Goal: Information Seeking & Learning: Learn about a topic

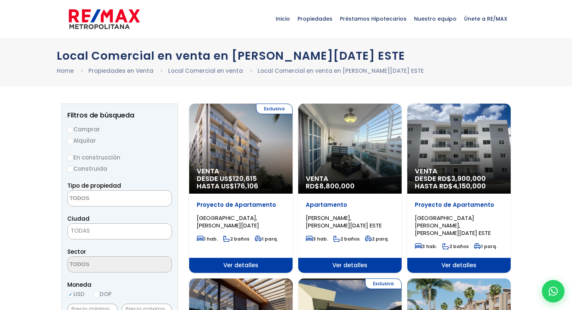
select select
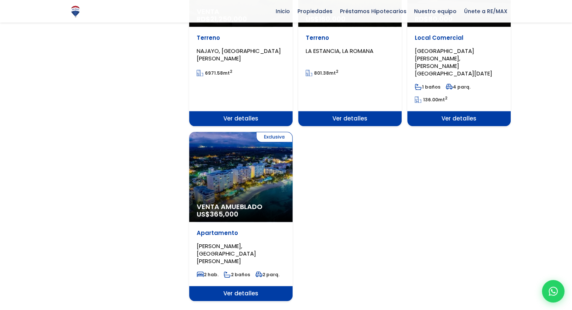
scroll to position [864, 0]
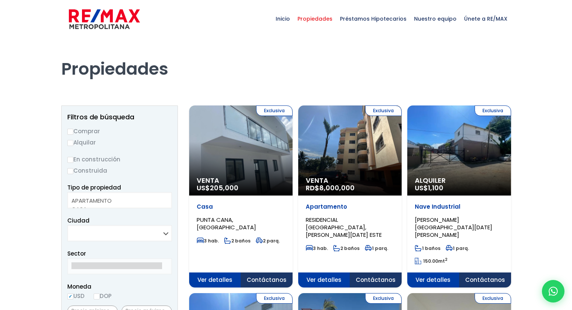
select select
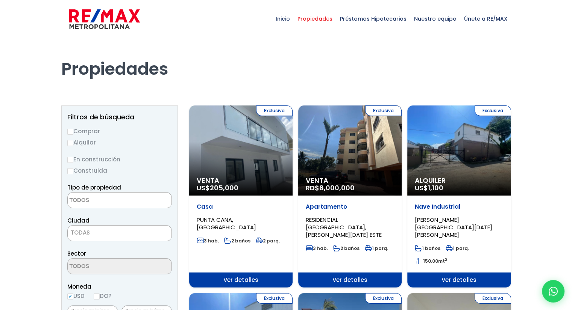
click at [70, 133] on input "Comprar" at bounding box center [70, 132] width 6 height 6
radio input "true"
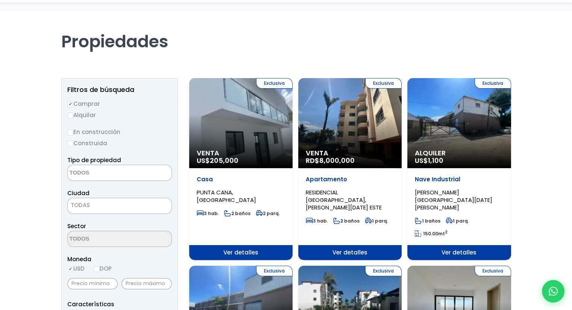
scroll to position [75, 0]
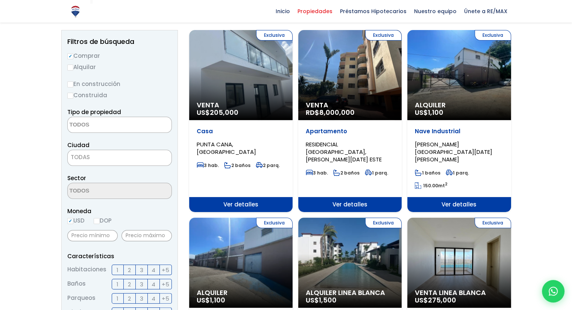
click at [103, 128] on textarea "Search" at bounding box center [104, 125] width 73 height 16
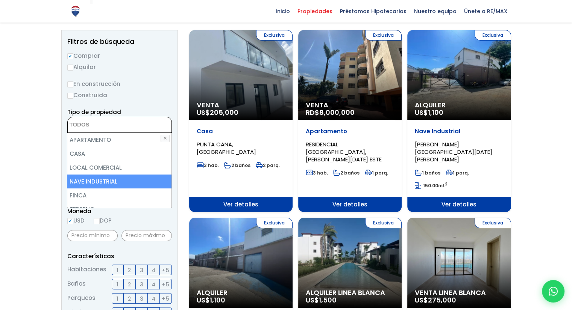
click at [97, 181] on li "NAVE INDUSTRIAL" at bounding box center [119, 182] width 104 height 14
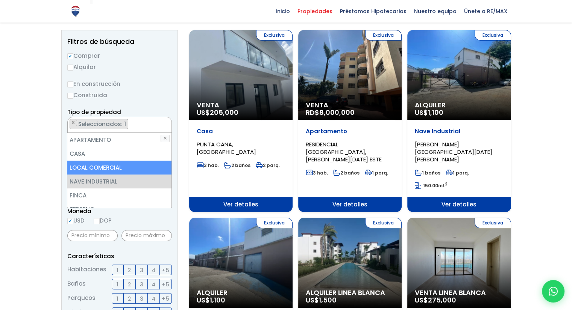
click at [100, 169] on li "LOCAL COMERCIAL" at bounding box center [119, 168] width 104 height 14
select select "comercial+site"
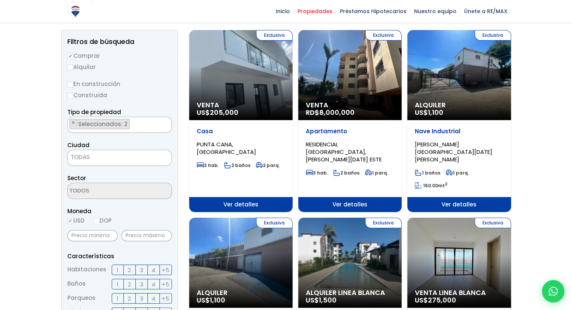
click at [101, 160] on span "TODAS" at bounding box center [120, 157] width 104 height 11
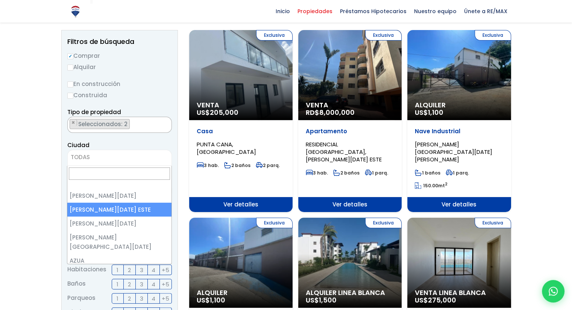
select select "148"
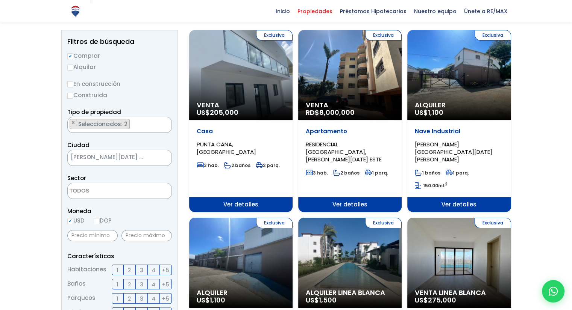
click at [100, 222] on input "DOP" at bounding box center [97, 221] width 6 height 6
radio input "true"
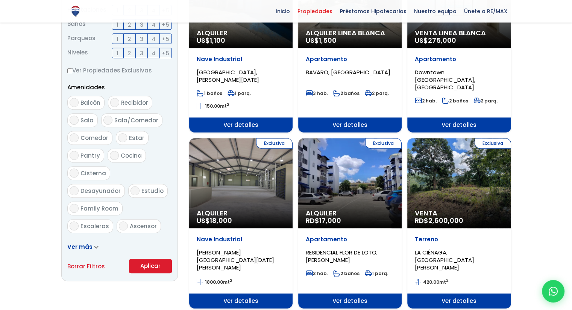
scroll to position [376, 0]
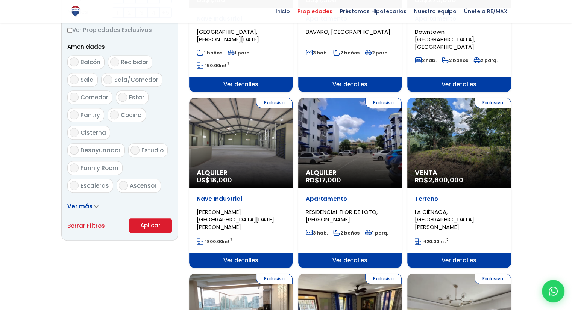
click at [151, 228] on button "Aplicar" at bounding box center [150, 226] width 43 height 14
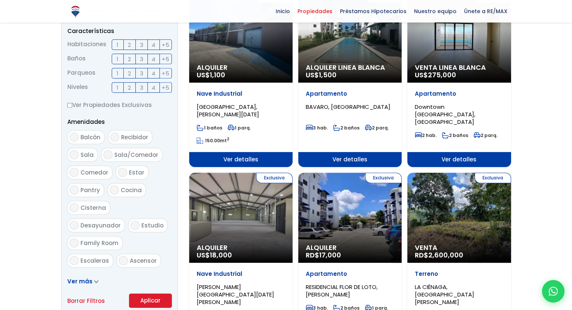
scroll to position [291, 0]
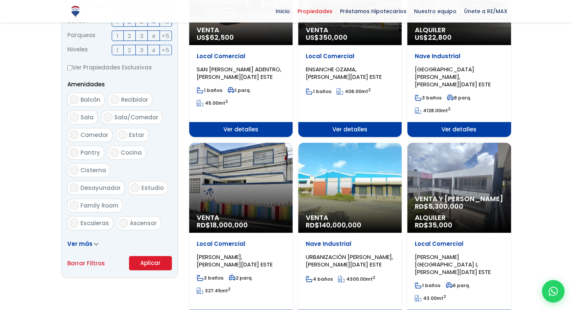
scroll to position [376, 0]
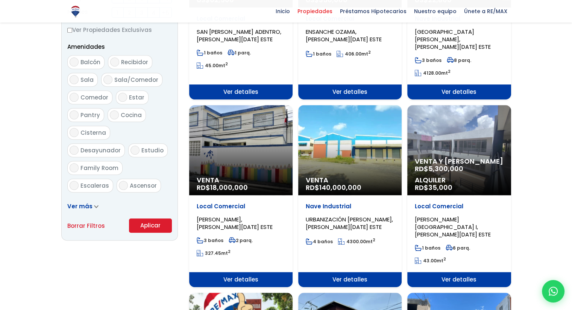
click at [242, 273] on span "Ver detalles" at bounding box center [240, 280] width 103 height 15
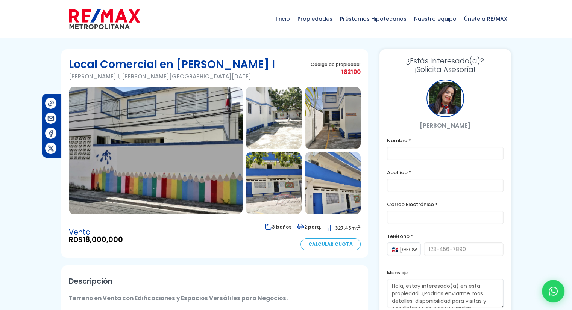
click at [289, 121] on img at bounding box center [273, 118] width 56 height 62
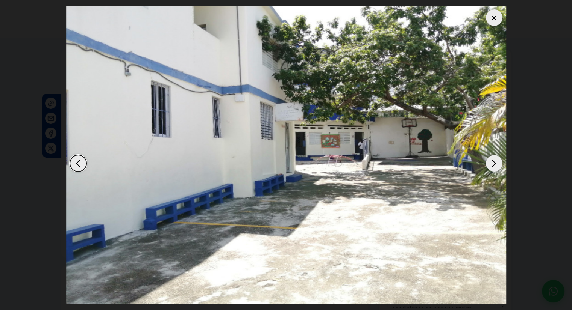
click at [493, 163] on div "Next slide" at bounding box center [494, 163] width 17 height 17
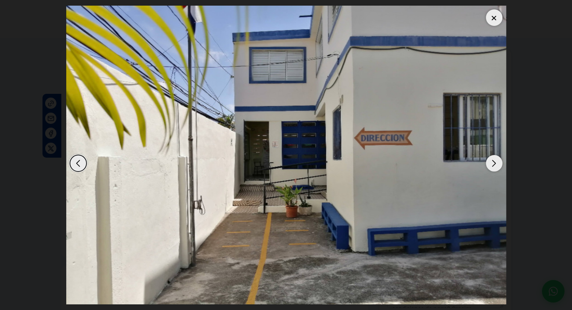
click at [493, 163] on div "Next slide" at bounding box center [494, 163] width 17 height 17
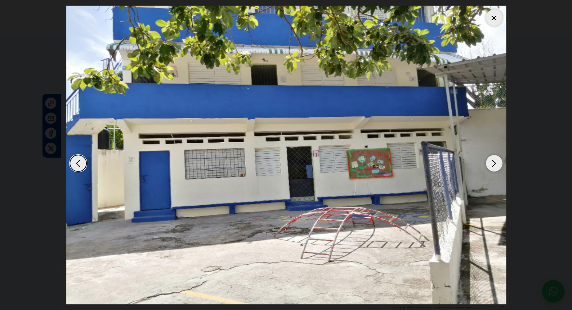
click at [493, 163] on div "Next slide" at bounding box center [494, 163] width 17 height 17
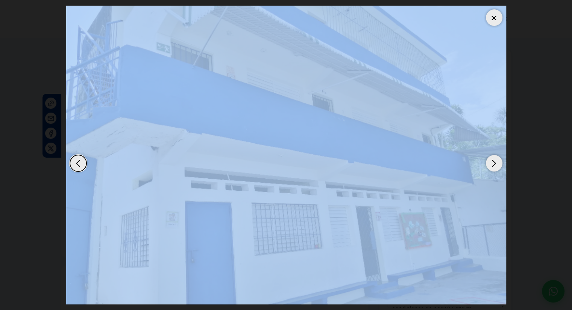
click at [493, 163] on div "Next slide" at bounding box center [494, 163] width 17 height 17
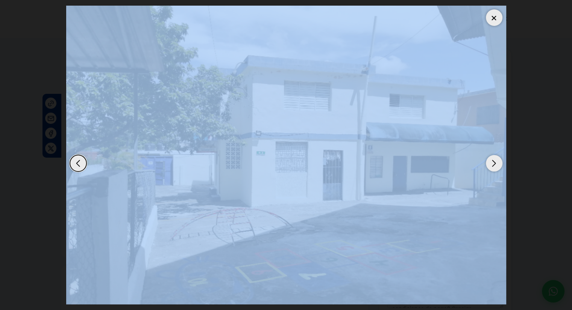
click at [493, 163] on div "Next slide" at bounding box center [494, 163] width 17 height 17
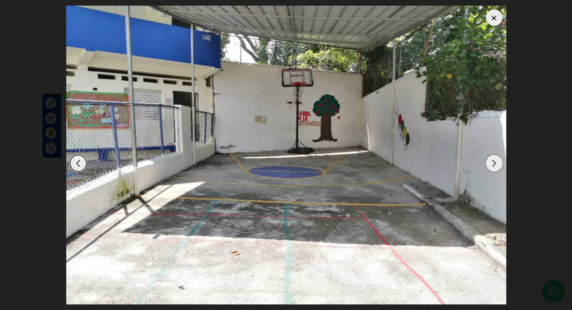
click at [493, 163] on div "Next slide" at bounding box center [494, 163] width 17 height 17
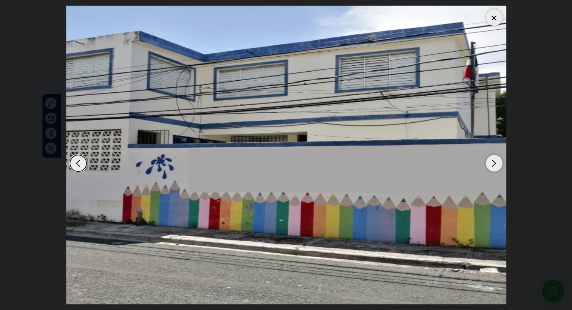
click at [493, 163] on div "Next slide" at bounding box center [494, 163] width 17 height 17
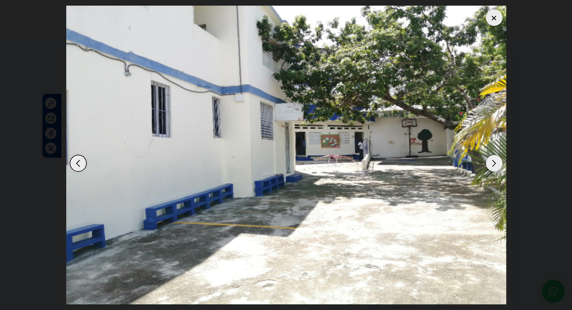
click at [493, 163] on div "Next slide" at bounding box center [494, 163] width 17 height 17
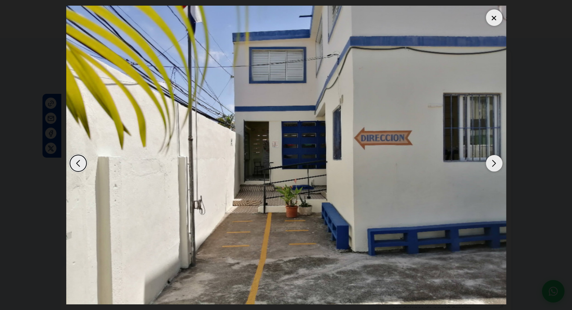
click at [494, 17] on div at bounding box center [494, 17] width 17 height 17
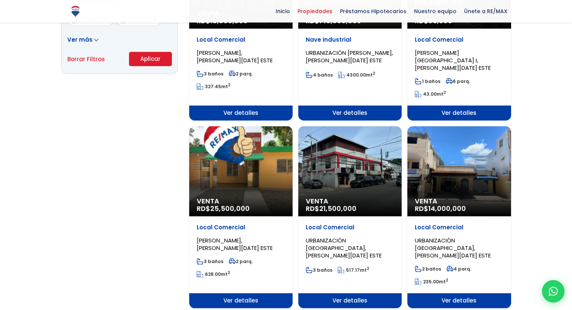
scroll to position [564, 0]
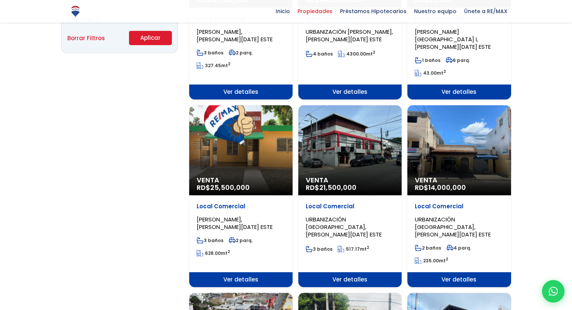
click at [233, 273] on span "Ver detalles" at bounding box center [240, 280] width 103 height 15
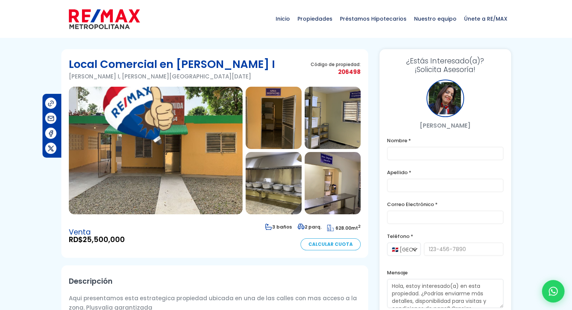
click at [177, 160] on img at bounding box center [156, 151] width 174 height 128
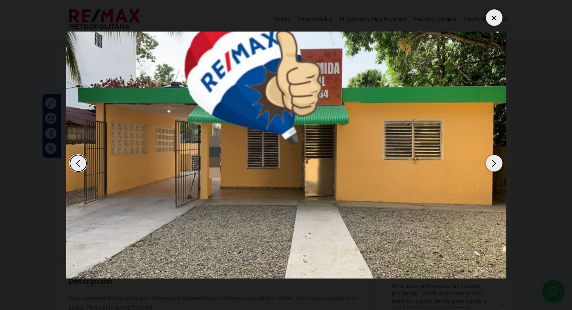
click at [492, 165] on div "Next slide" at bounding box center [494, 163] width 17 height 17
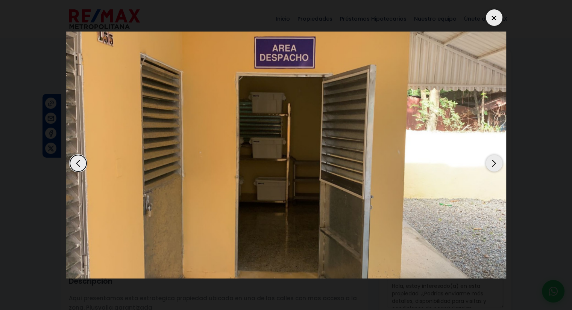
click at [492, 165] on div "Next slide" at bounding box center [494, 163] width 17 height 17
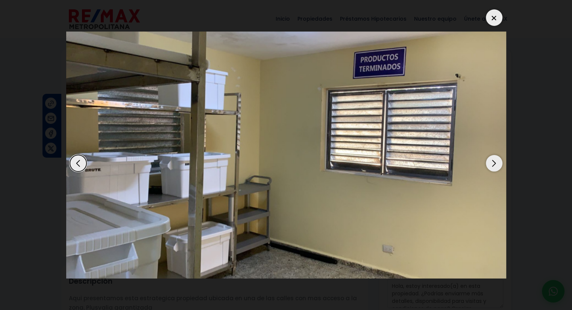
click at [492, 165] on div "Next slide" at bounding box center [494, 163] width 17 height 17
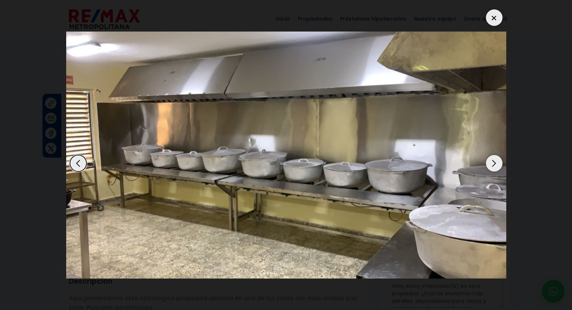
click at [492, 165] on div "Next slide" at bounding box center [494, 163] width 17 height 17
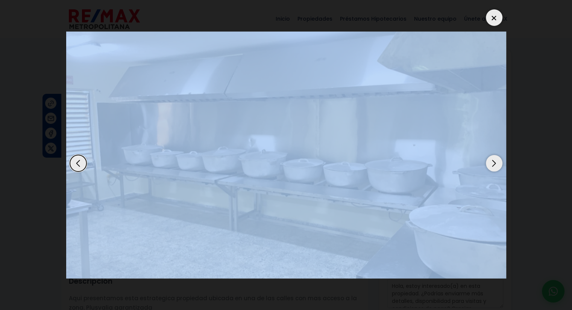
click at [492, 165] on div "Next slide" at bounding box center [494, 163] width 17 height 17
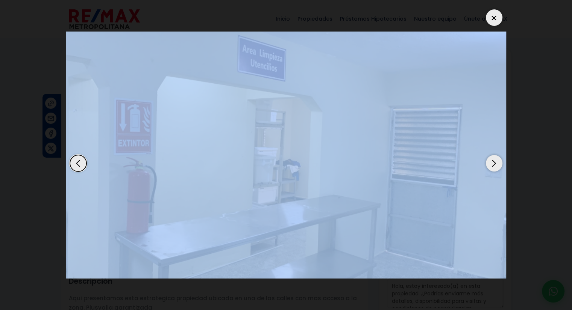
click at [492, 165] on div "Next slide" at bounding box center [494, 163] width 17 height 17
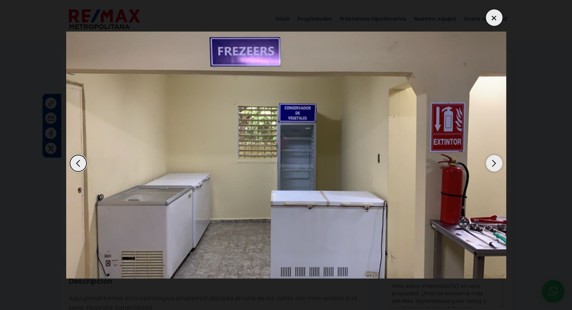
click at [492, 165] on div "Next slide" at bounding box center [494, 163] width 17 height 17
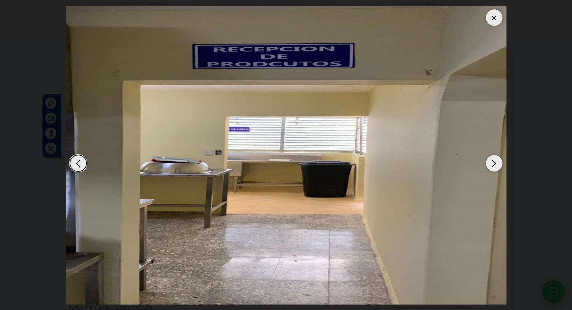
click at [492, 165] on div "Next slide" at bounding box center [494, 163] width 17 height 17
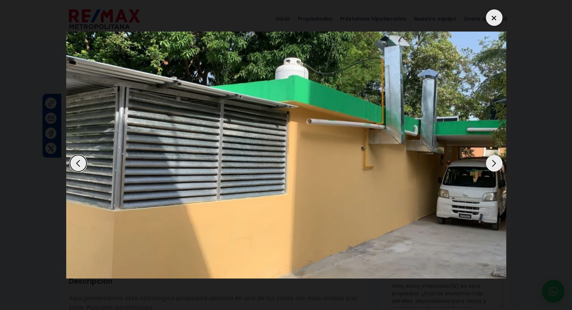
click at [492, 165] on div "Next slide" at bounding box center [494, 163] width 17 height 17
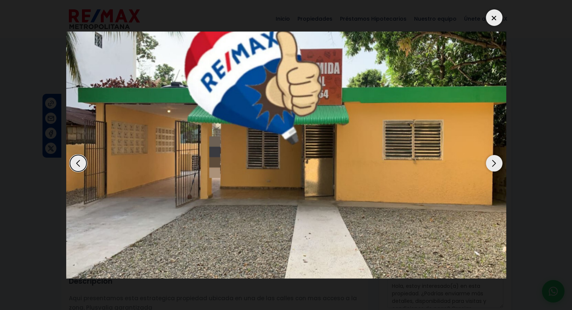
click at [492, 165] on div "Next slide" at bounding box center [494, 163] width 17 height 17
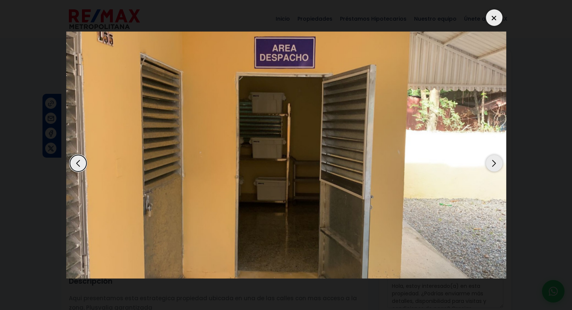
click at [497, 18] on div at bounding box center [494, 17] width 17 height 17
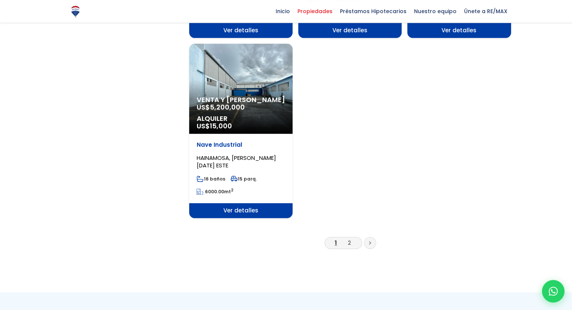
scroll to position [1015, 0]
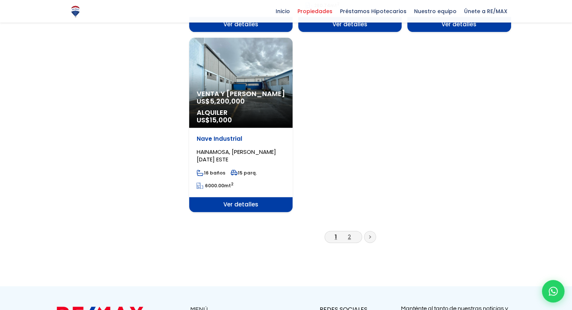
click at [350, 233] on link "2" at bounding box center [349, 237] width 3 height 8
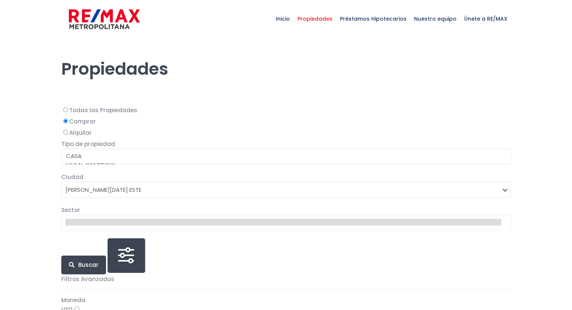
select select "148"
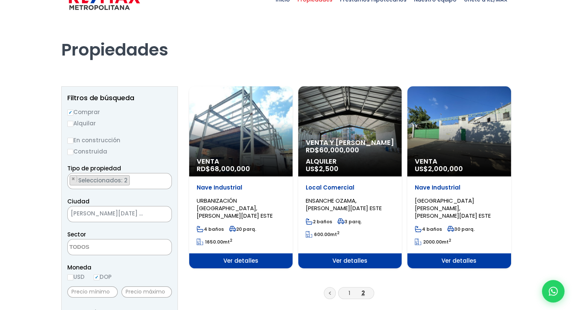
scroll to position [38, 0]
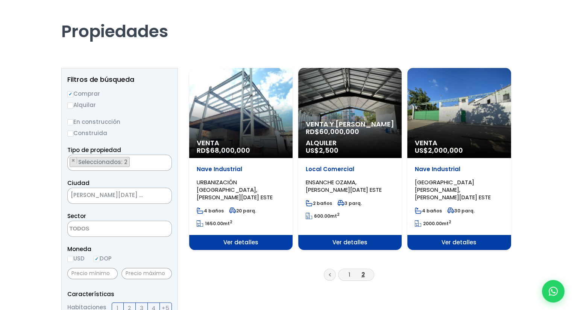
click at [345, 128] on span "60,000,000" at bounding box center [339, 131] width 40 height 9
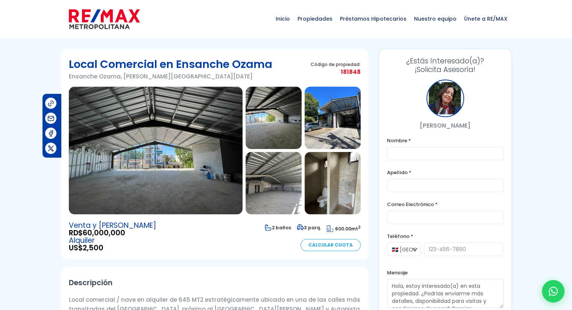
click at [178, 150] on img at bounding box center [156, 151] width 174 height 128
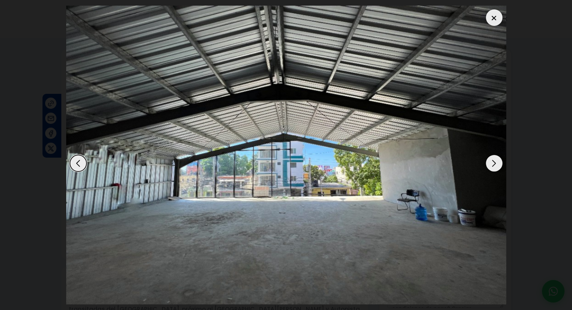
click at [495, 162] on div "Next slide" at bounding box center [494, 163] width 17 height 17
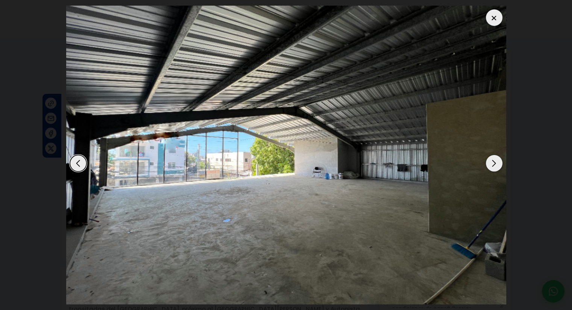
click at [495, 162] on div "Next slide" at bounding box center [494, 163] width 17 height 17
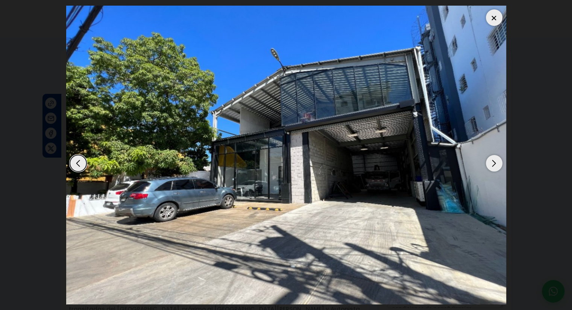
click at [495, 162] on div "Next slide" at bounding box center [494, 163] width 17 height 17
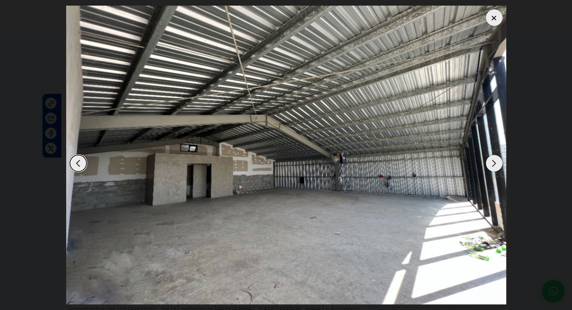
click at [495, 162] on div "Next slide" at bounding box center [494, 163] width 17 height 17
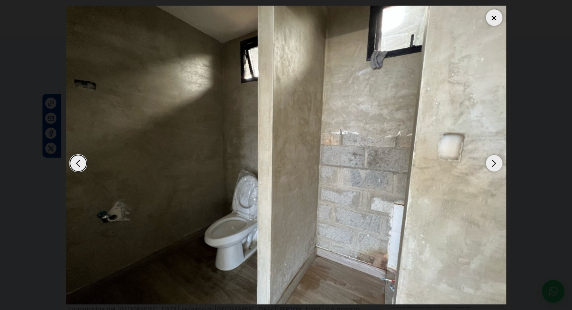
click at [495, 162] on div "Next slide" at bounding box center [494, 163] width 17 height 17
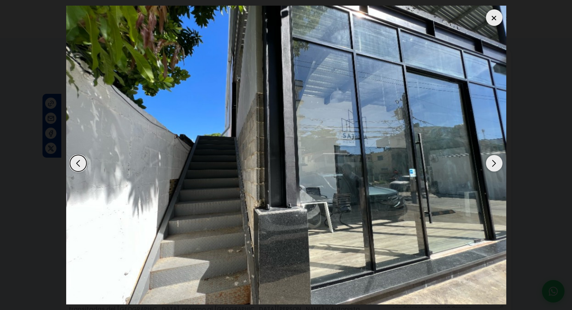
click at [495, 162] on div "Next slide" at bounding box center [494, 163] width 17 height 17
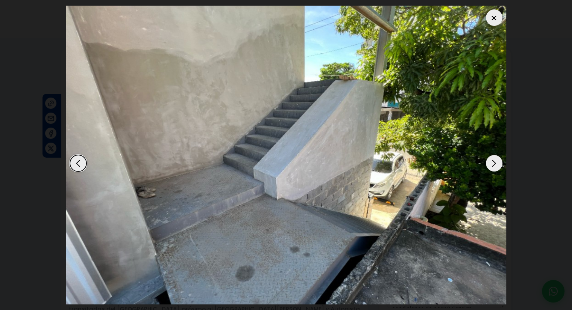
click at [495, 162] on div "Next slide" at bounding box center [494, 163] width 17 height 17
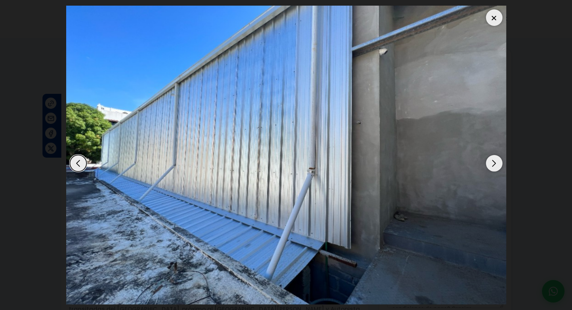
click at [495, 162] on div "Next slide" at bounding box center [494, 163] width 17 height 17
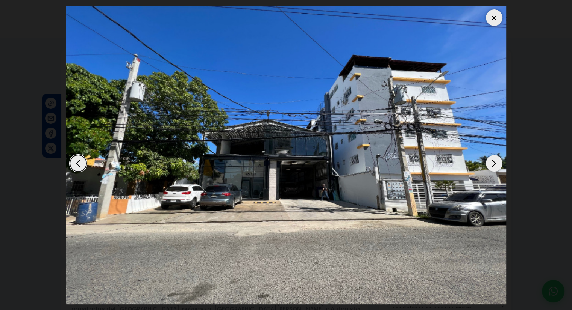
click at [492, 15] on div at bounding box center [494, 17] width 17 height 17
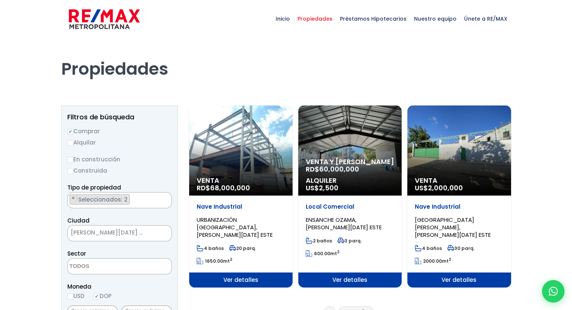
click at [257, 162] on div "Venta RD$ 68,000,000" at bounding box center [240, 151] width 103 height 90
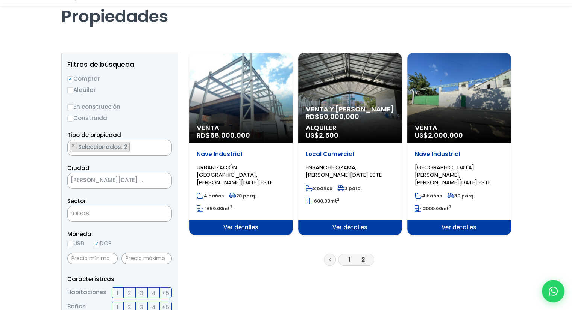
scroll to position [75, 0]
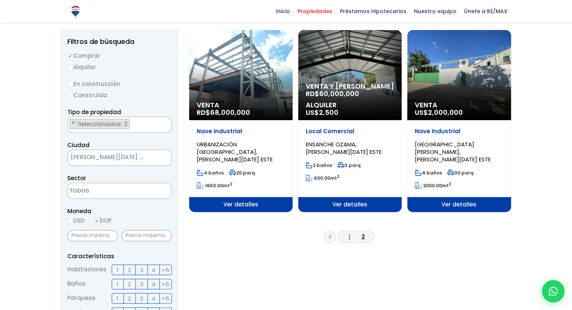
click at [349, 233] on link "1" at bounding box center [349, 237] width 2 height 8
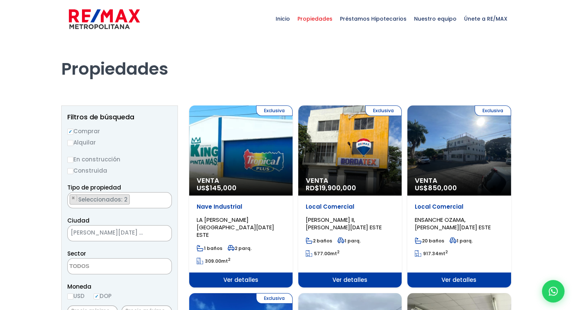
click at [245, 156] on div "Exclusiva Venta US$ 145,000" at bounding box center [240, 151] width 103 height 90
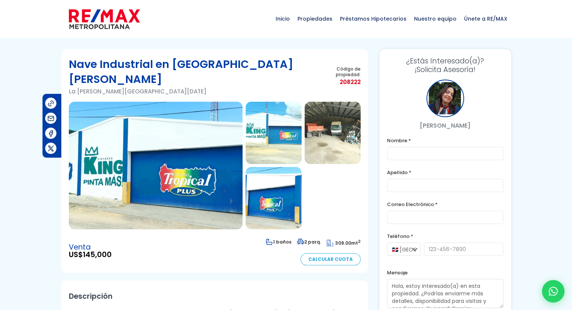
click at [189, 164] on img at bounding box center [156, 166] width 174 height 128
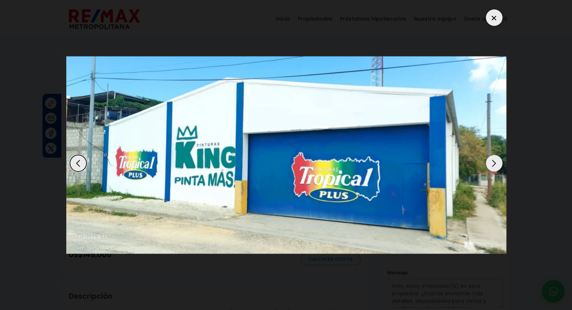
click at [491, 163] on div "Next slide" at bounding box center [494, 163] width 17 height 17
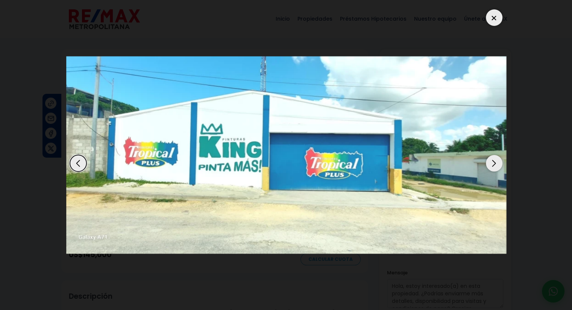
click at [491, 163] on div "Next slide" at bounding box center [494, 163] width 17 height 17
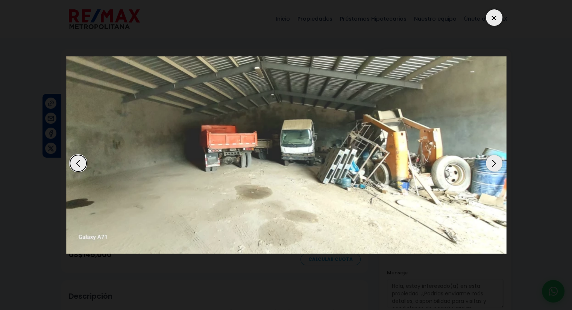
click at [491, 163] on div "Next slide" at bounding box center [494, 163] width 17 height 17
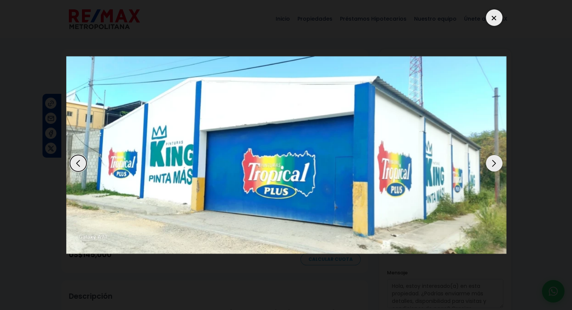
click at [491, 163] on div "Next slide" at bounding box center [494, 163] width 17 height 17
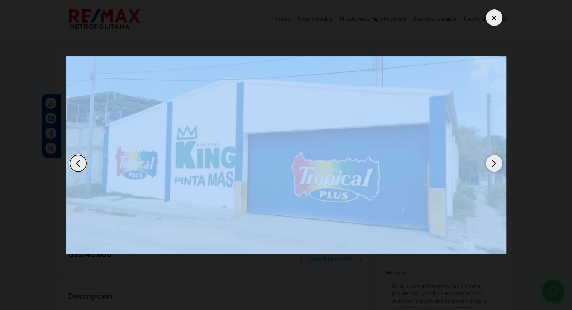
click at [491, 163] on div "Next slide" at bounding box center [494, 163] width 17 height 17
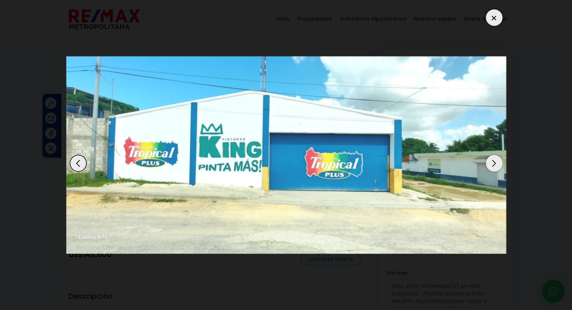
click at [491, 163] on div "Next slide" at bounding box center [494, 163] width 17 height 17
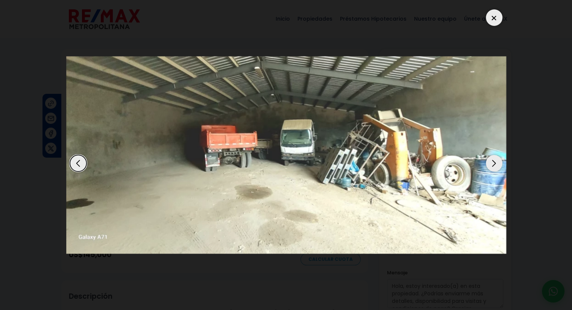
click at [491, 163] on div "Next slide" at bounding box center [494, 163] width 17 height 17
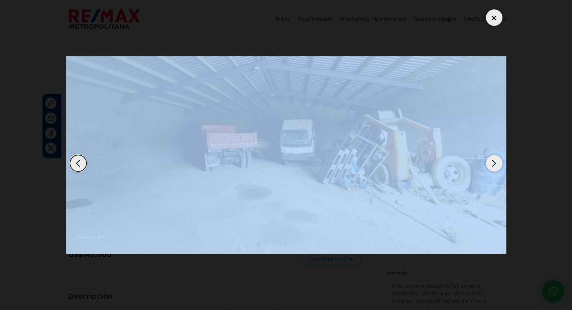
click at [491, 163] on div "Next slide" at bounding box center [494, 163] width 17 height 17
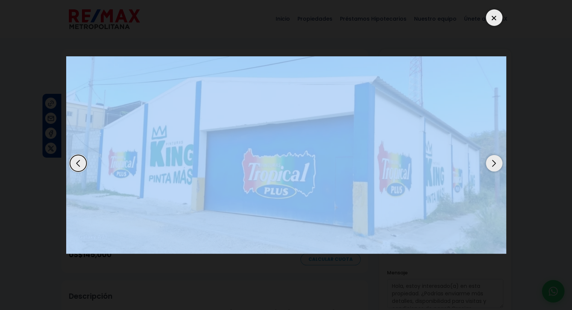
click at [491, 163] on div "Next slide" at bounding box center [494, 163] width 17 height 17
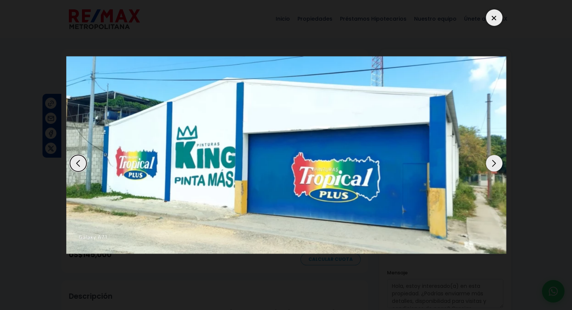
click at [491, 163] on div "Next slide" at bounding box center [494, 163] width 17 height 17
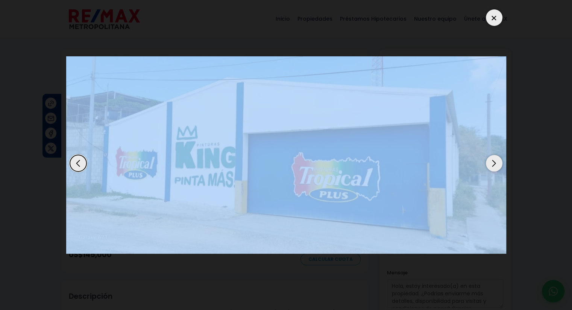
click at [491, 163] on div "Next slide" at bounding box center [494, 163] width 17 height 17
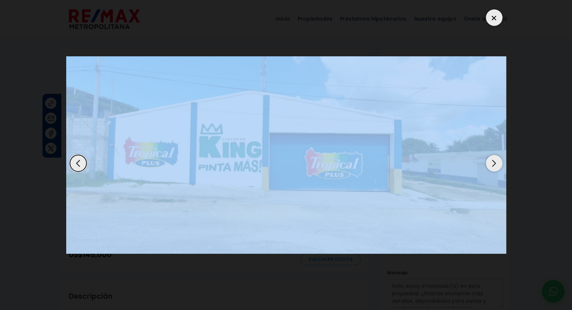
click at [491, 163] on div "Next slide" at bounding box center [494, 163] width 17 height 17
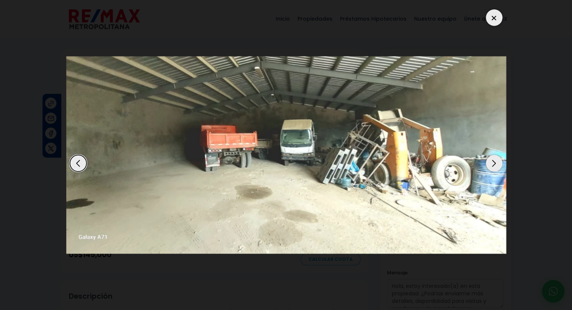
click at [498, 20] on div at bounding box center [494, 17] width 17 height 17
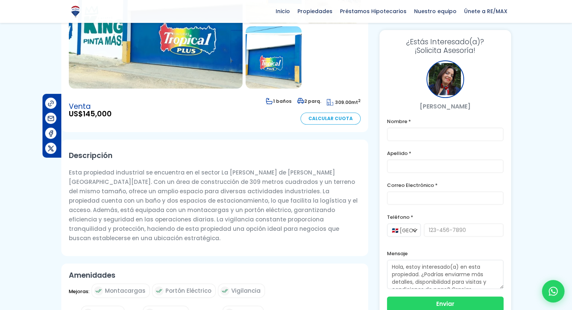
scroll to position [150, 0]
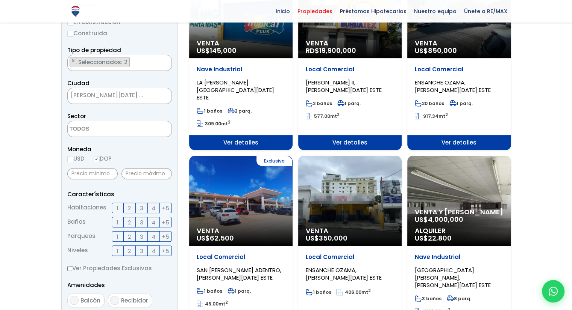
scroll to position [150, 0]
